Goal: Obtain resource: Download file/media

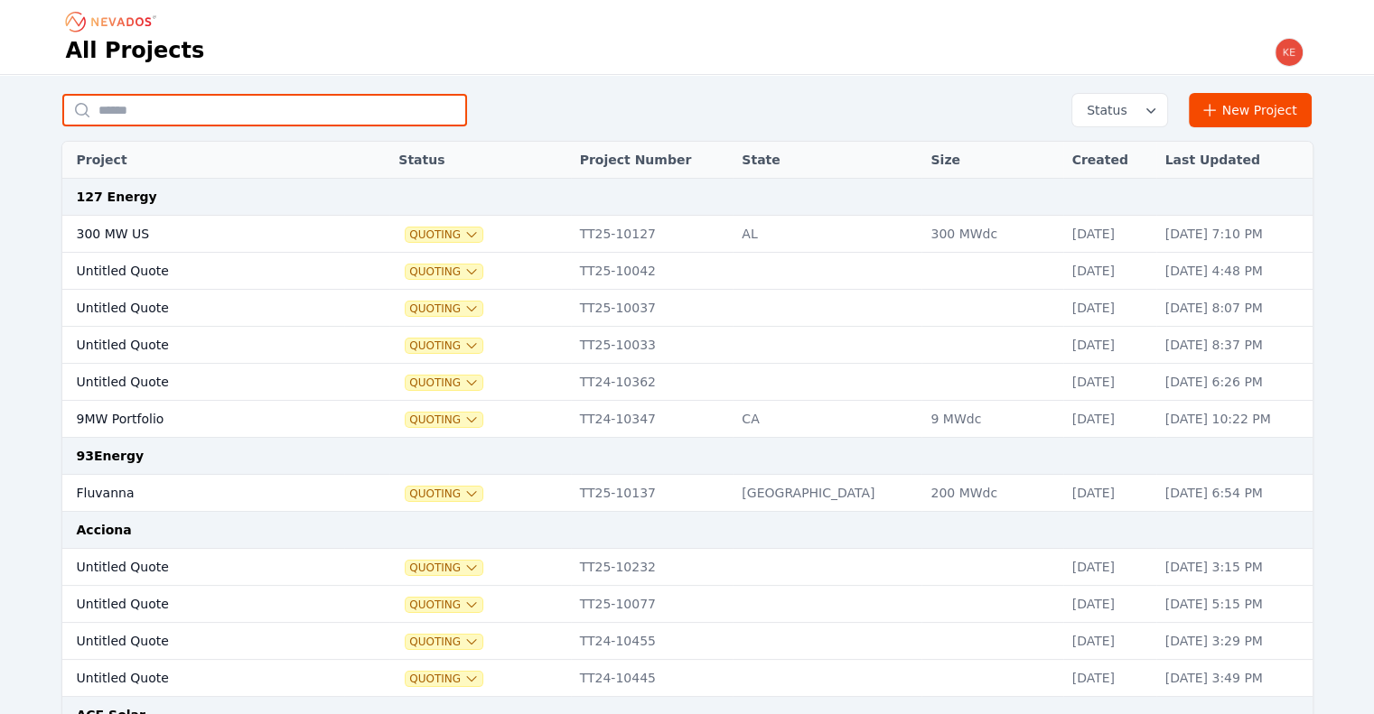
click at [161, 117] on input "text" at bounding box center [264, 110] width 405 height 33
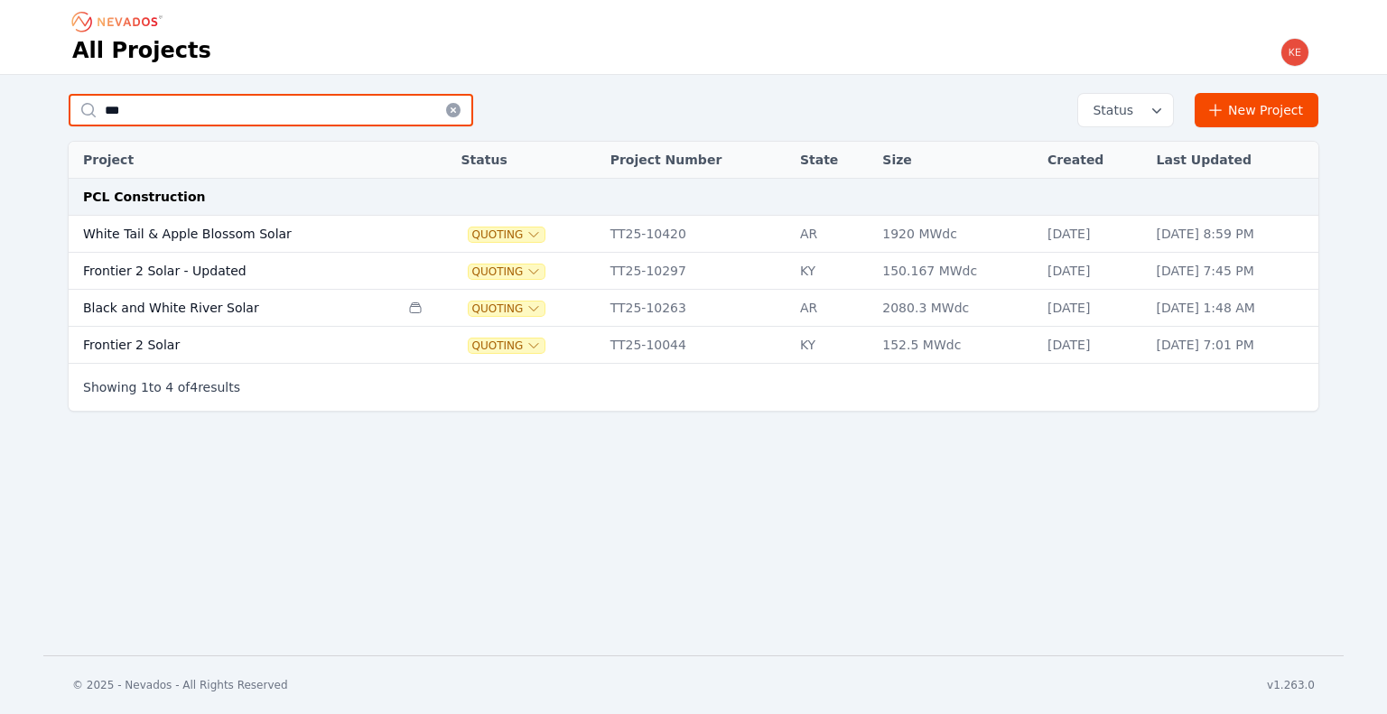
type input "***"
click at [286, 239] on td "White Tail & Apple Blossom Solar" at bounding box center [234, 234] width 331 height 37
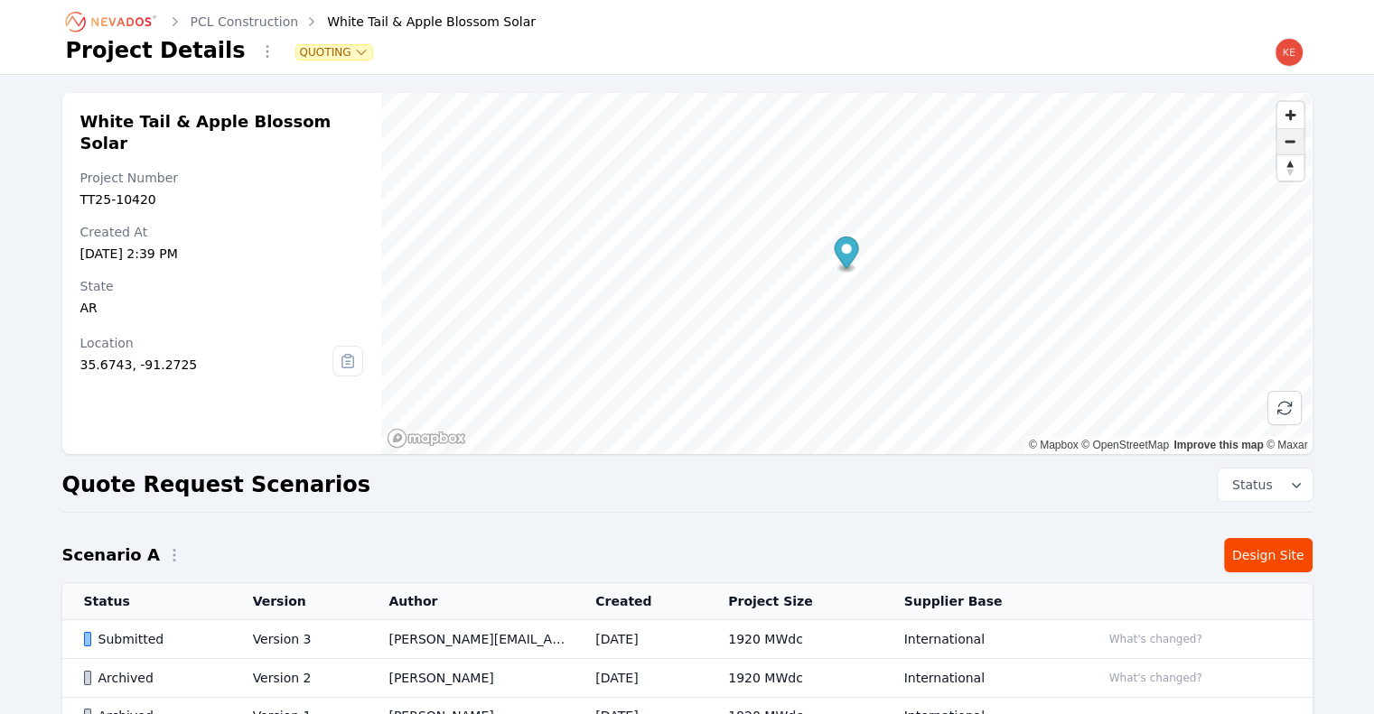
click at [1286, 138] on span "Zoom out" at bounding box center [1290, 141] width 26 height 25
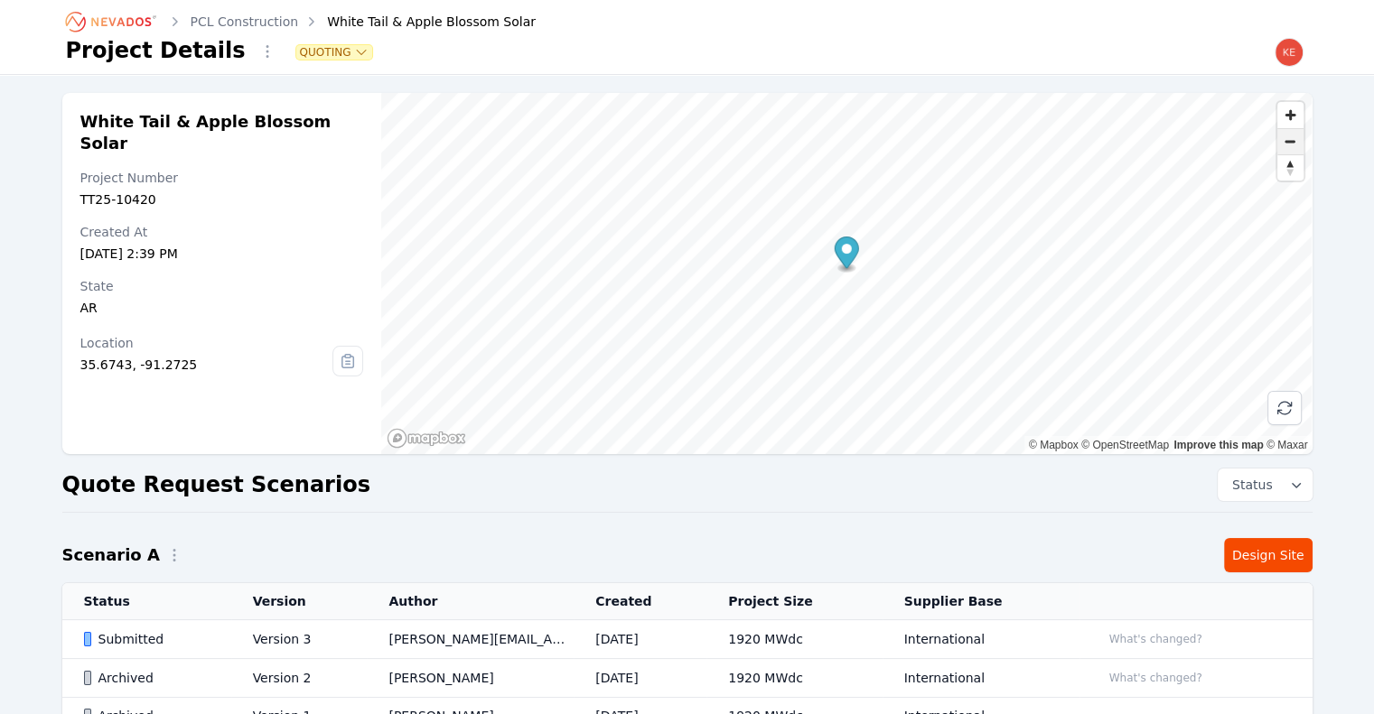
click at [1286, 138] on span "Zoom out" at bounding box center [1290, 141] width 26 height 25
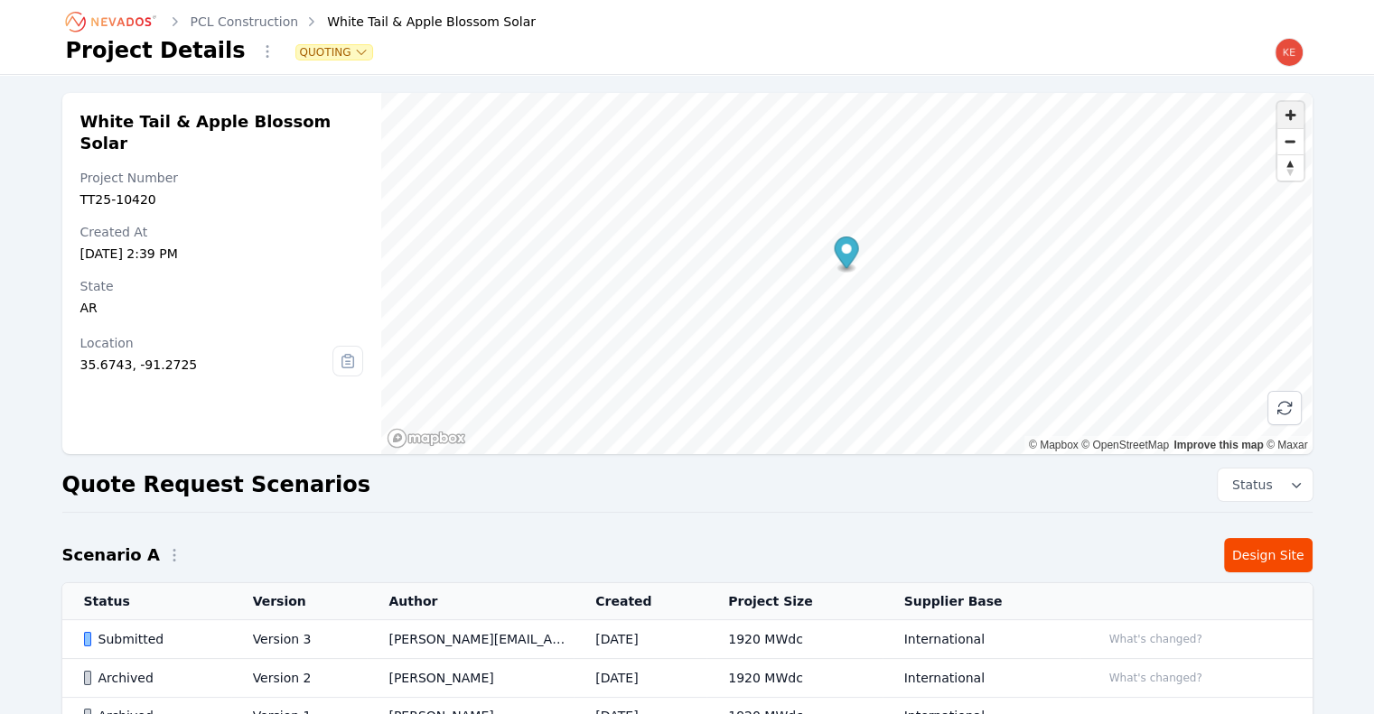
click at [1292, 112] on span "Zoom in" at bounding box center [1290, 115] width 26 height 26
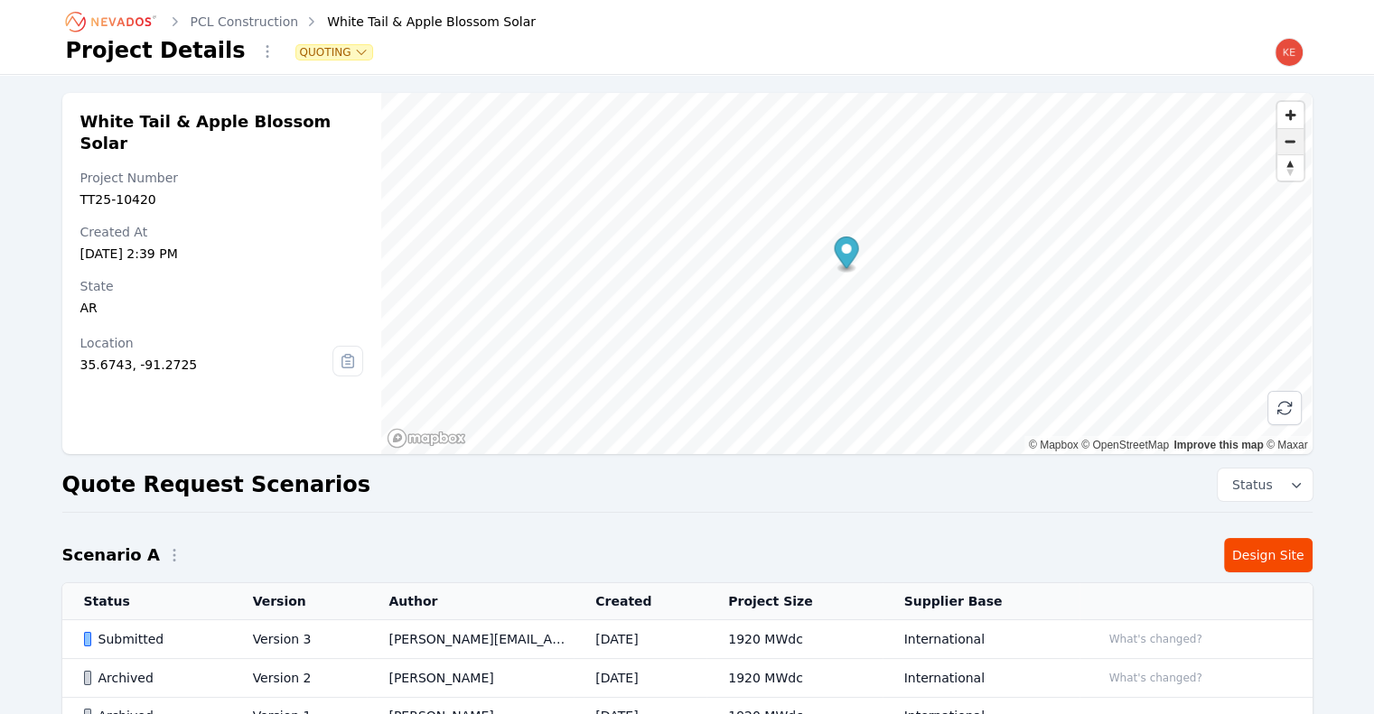
click at [1291, 136] on span "Zoom out" at bounding box center [1290, 141] width 26 height 25
click at [1288, 113] on span "Zoom in" at bounding box center [1290, 115] width 26 height 26
click at [215, 633] on div "Submitted" at bounding box center [153, 639] width 138 height 18
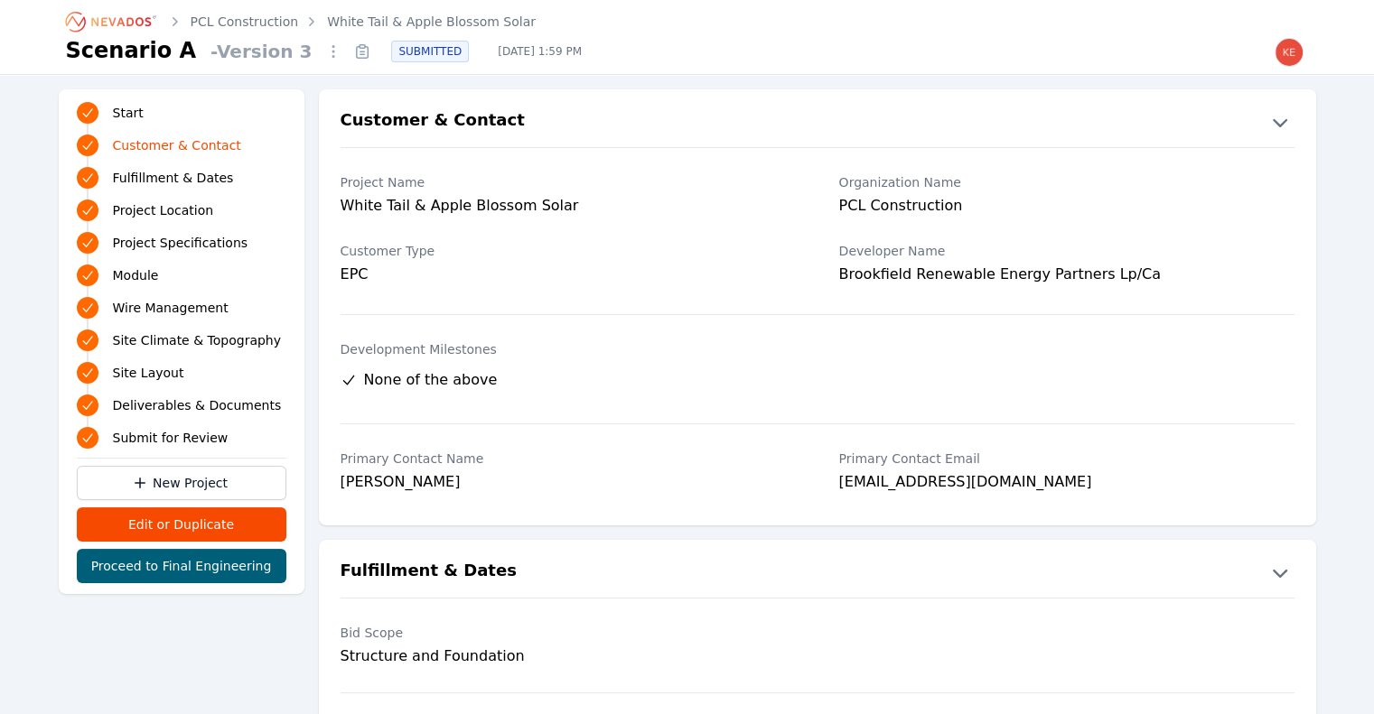
click at [170, 418] on link "Deliverables & Documents" at bounding box center [182, 405] width 210 height 25
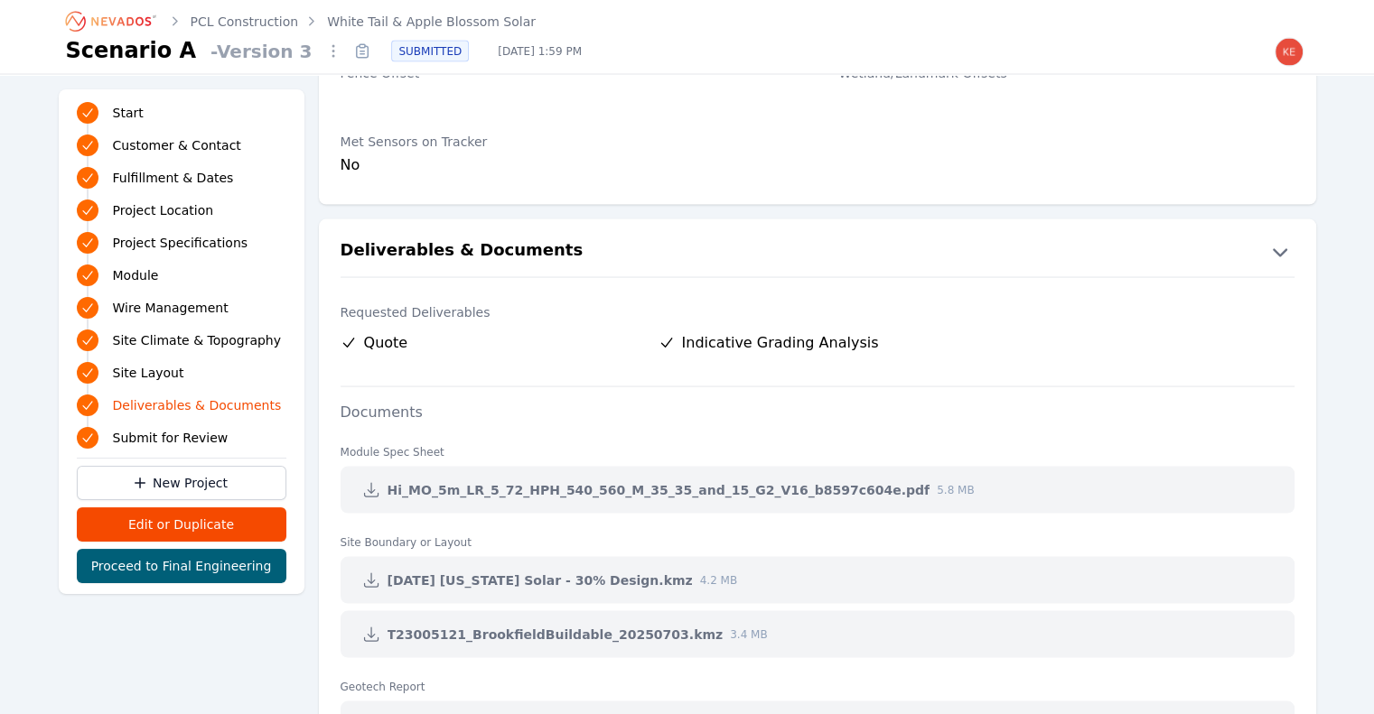
scroll to position [3734, 0]
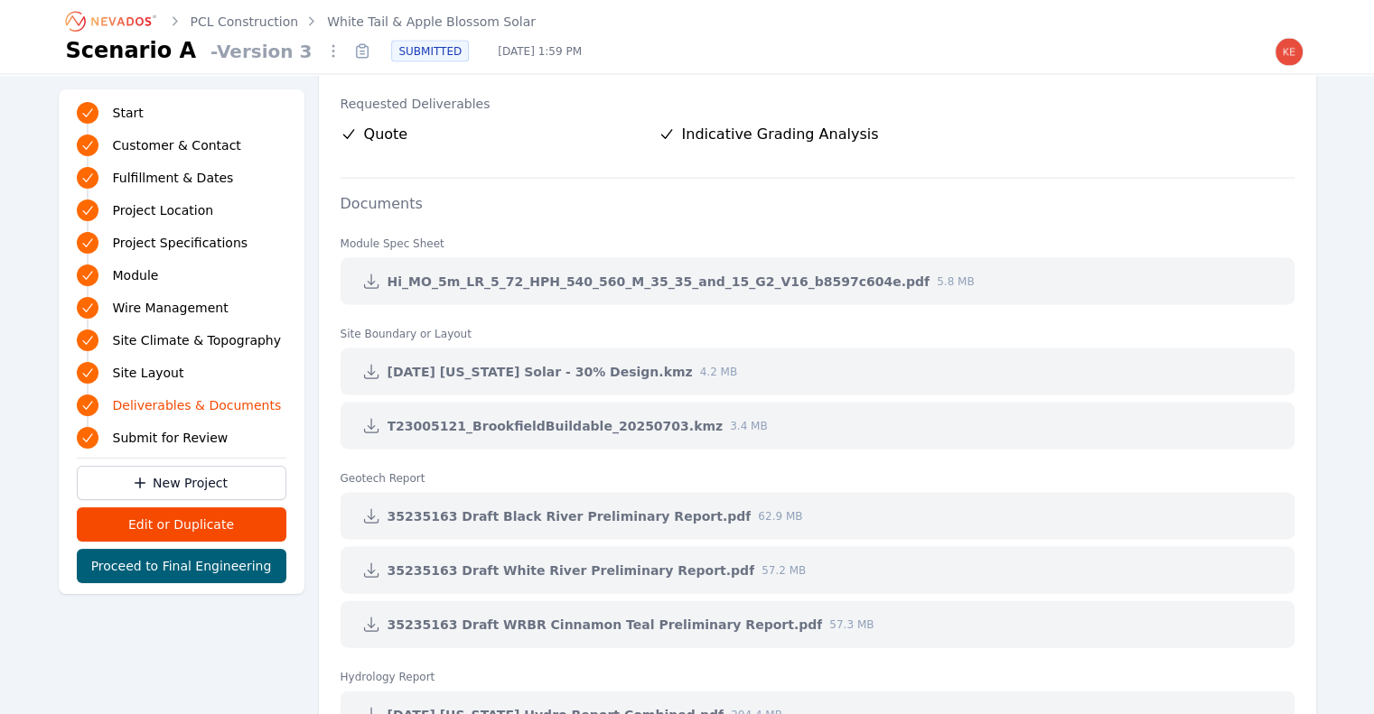
click at [368, 368] on icon at bounding box center [371, 372] width 18 height 18
click at [256, 28] on link "PCL Construction" at bounding box center [245, 22] width 108 height 18
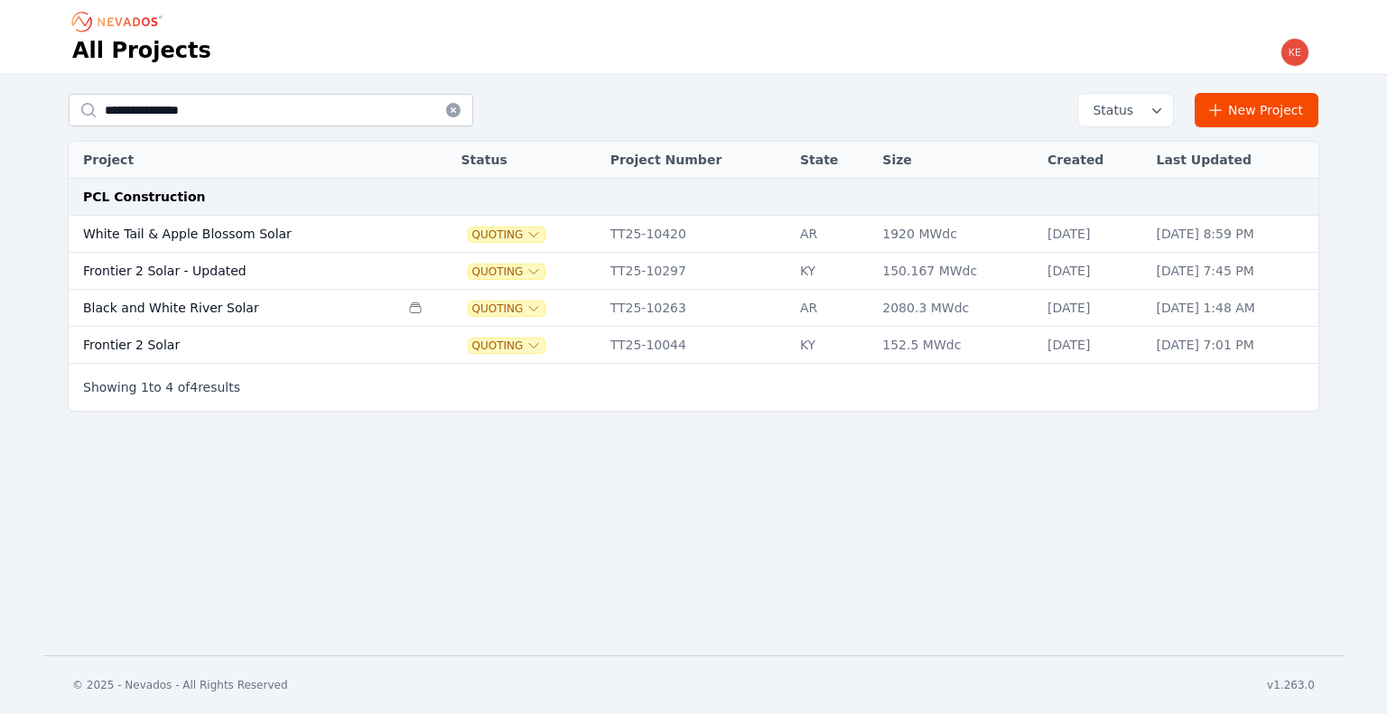
click at [210, 306] on td "Black and White River Solar" at bounding box center [234, 308] width 331 height 37
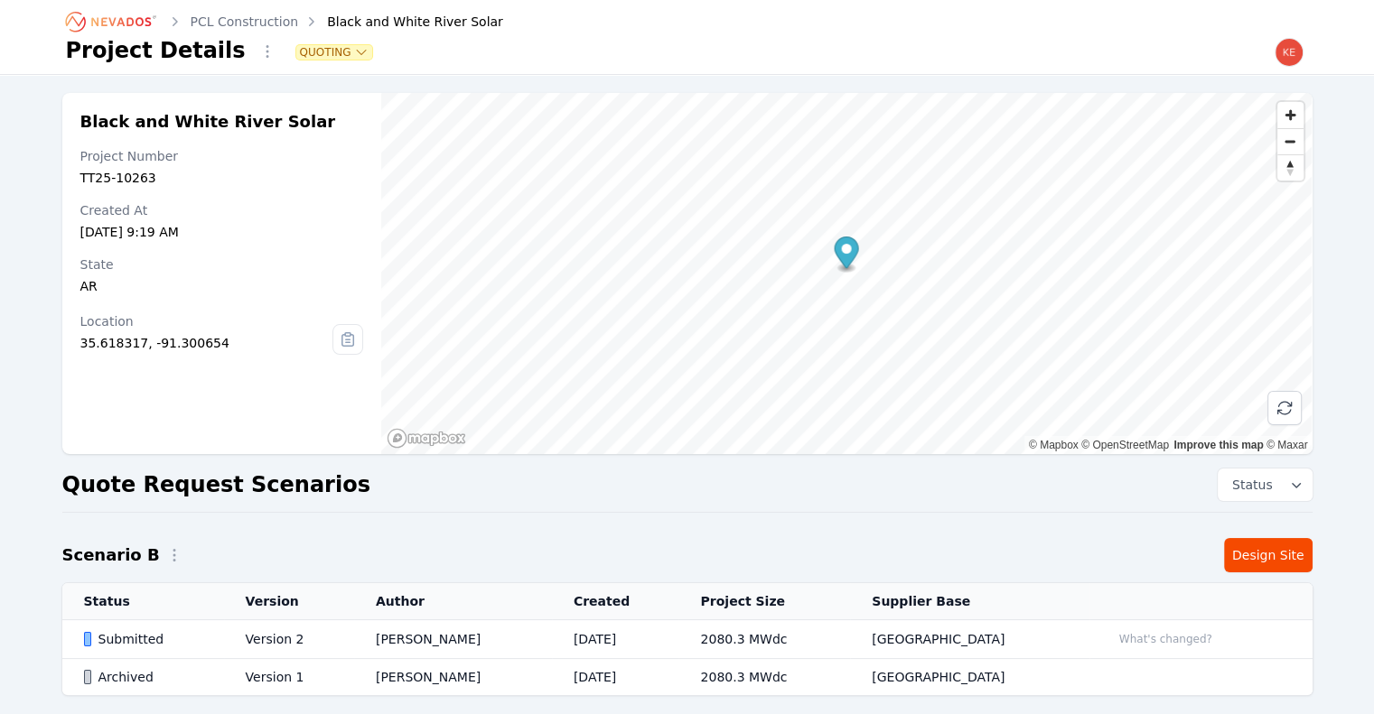
click at [192, 640] on div "Submitted" at bounding box center [149, 639] width 131 height 18
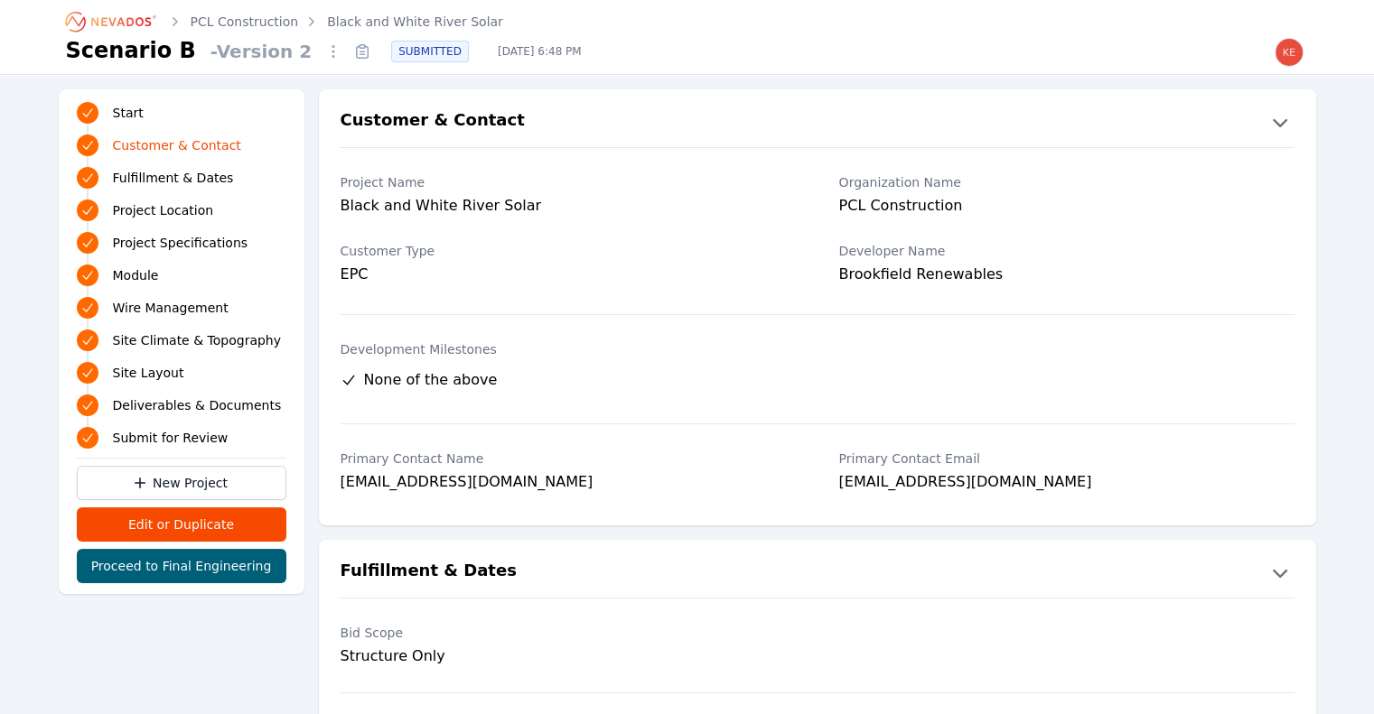
click at [181, 415] on span "Deliverables & Documents" at bounding box center [197, 405] width 169 height 18
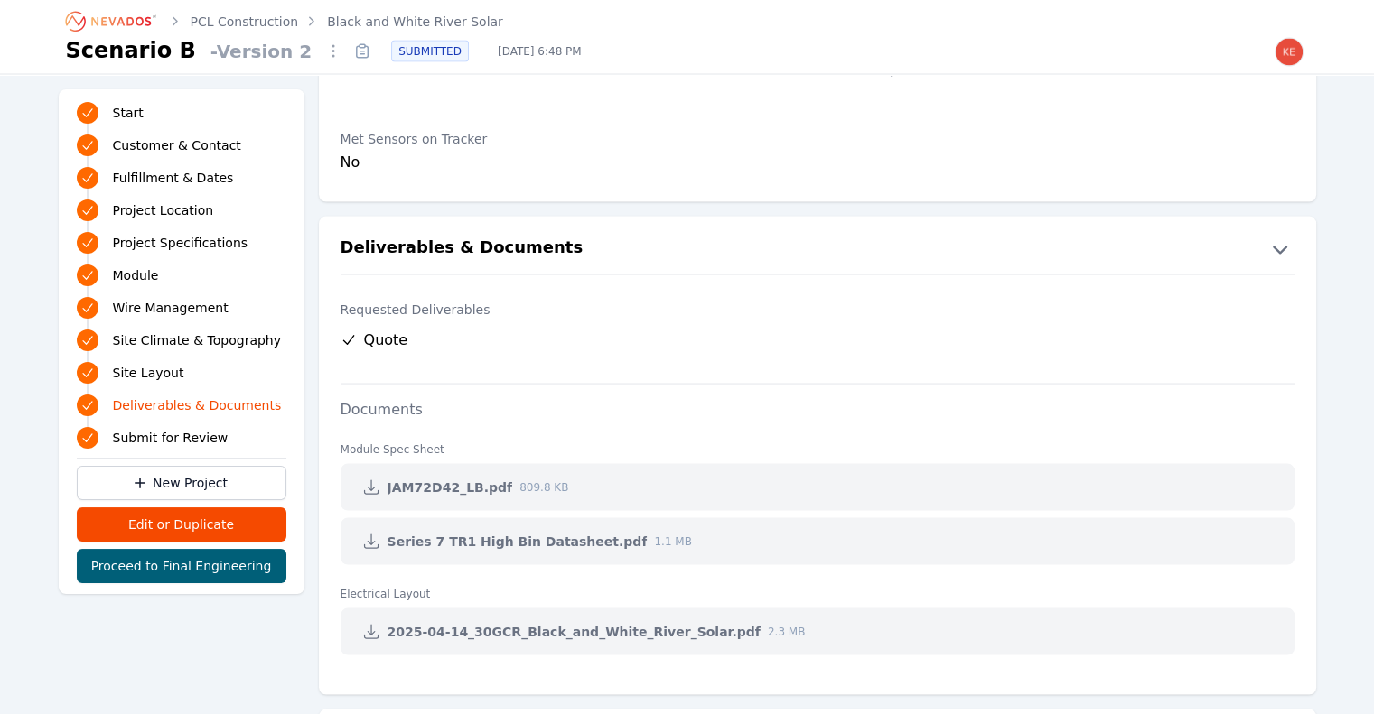
scroll to position [3665, 0]
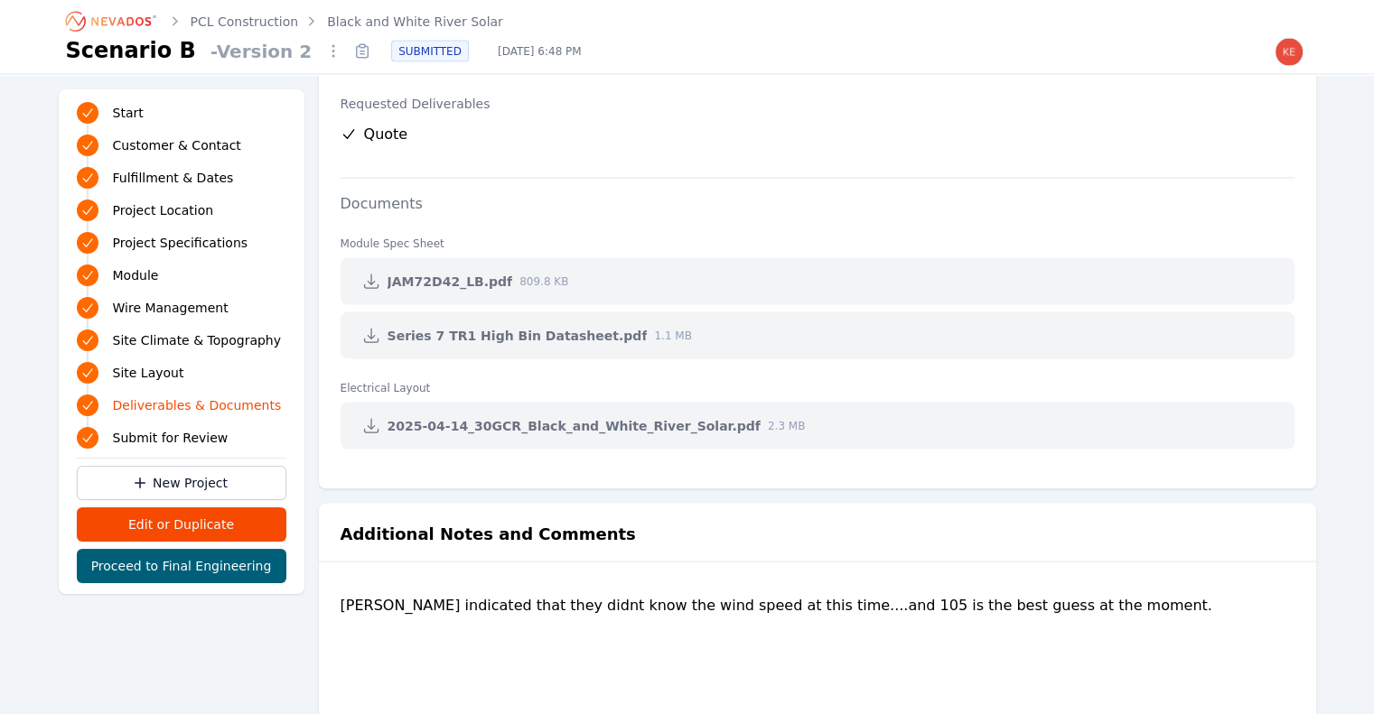
click at [368, 419] on icon at bounding box center [371, 426] width 18 height 18
